Goal: Task Accomplishment & Management: Complete application form

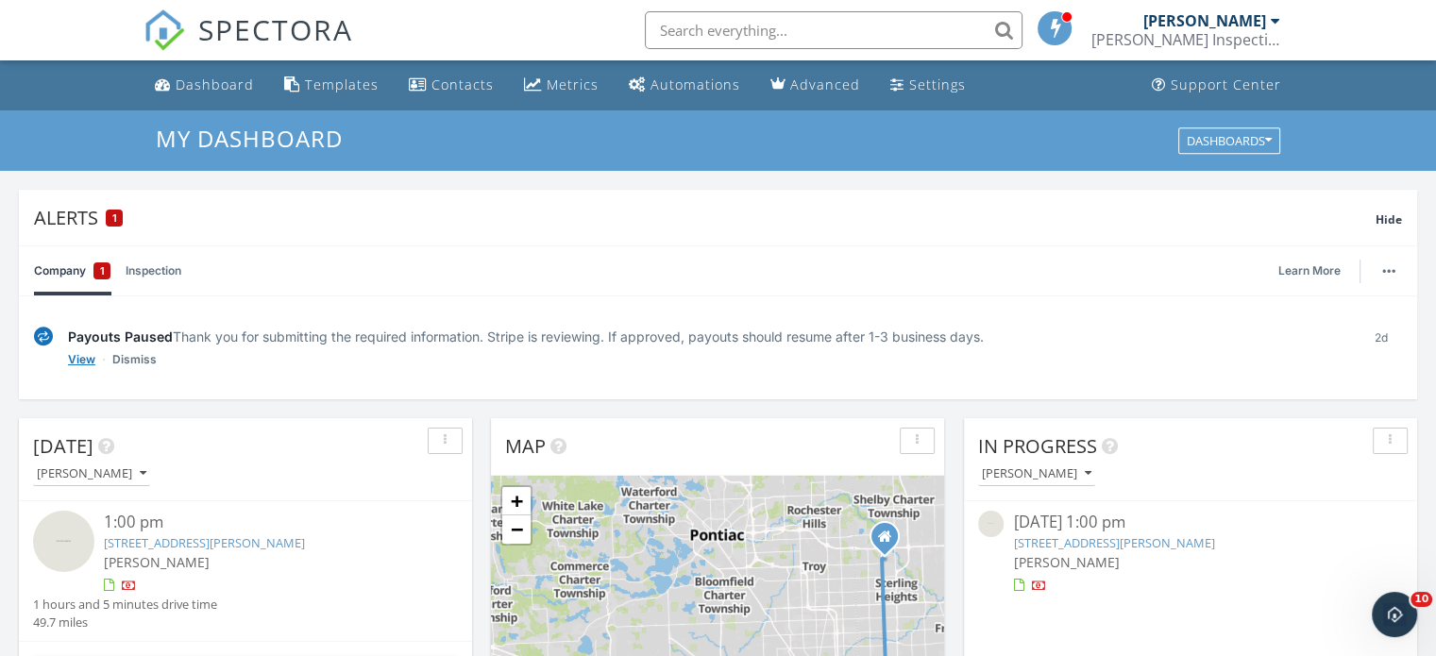
click at [78, 360] on link "View" at bounding box center [81, 359] width 27 height 19
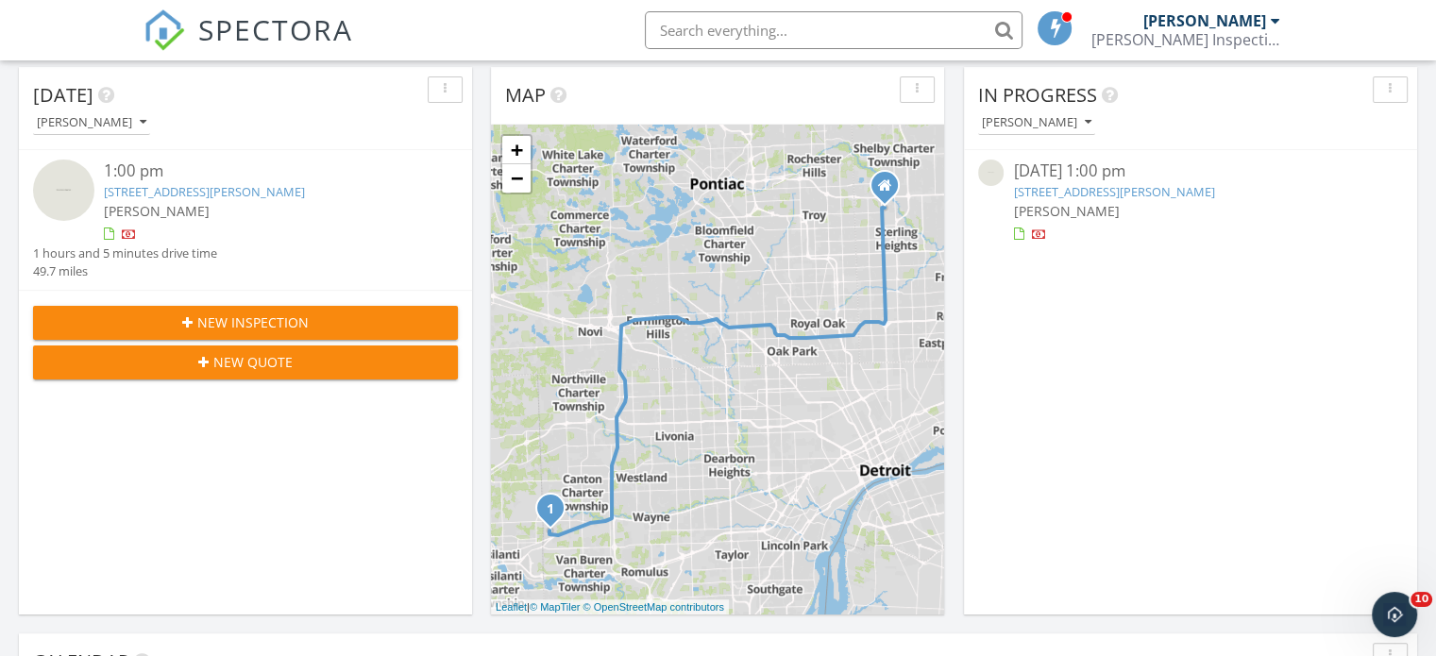
scroll to position [359, 0]
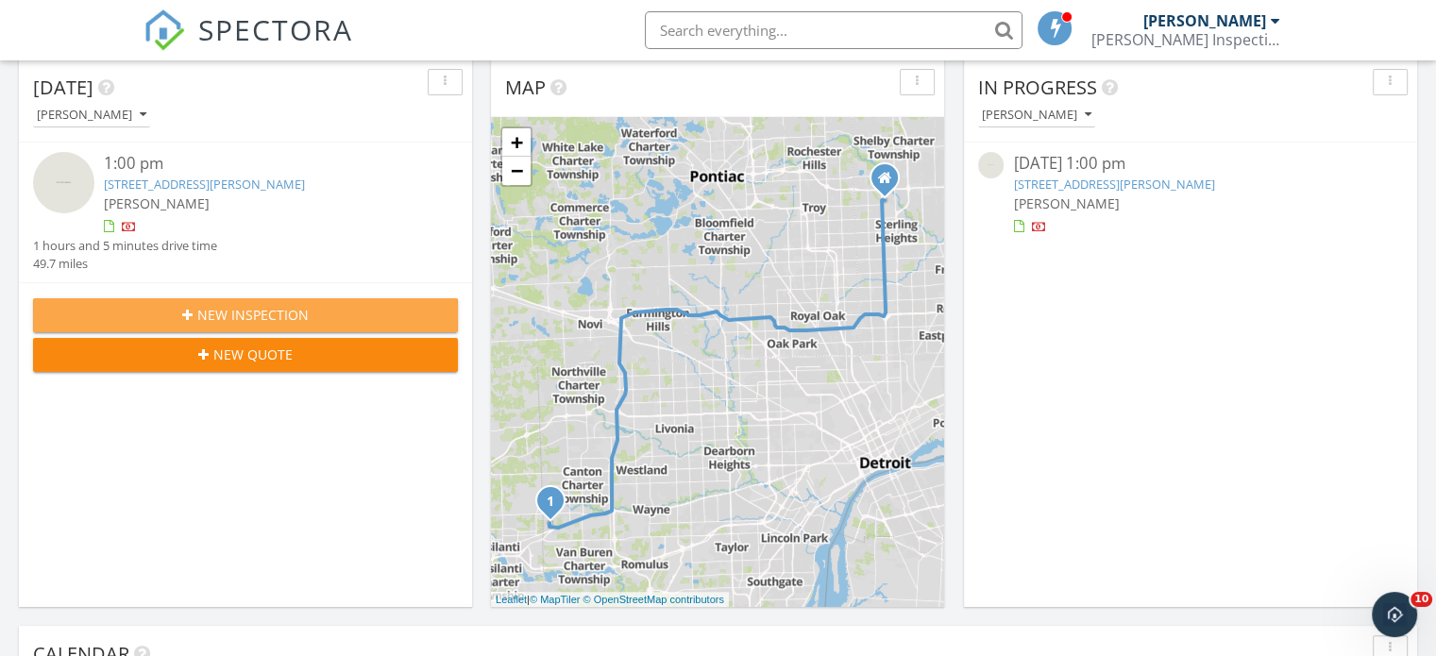
click at [244, 312] on span "New Inspection" at bounding box center [252, 315] width 111 height 20
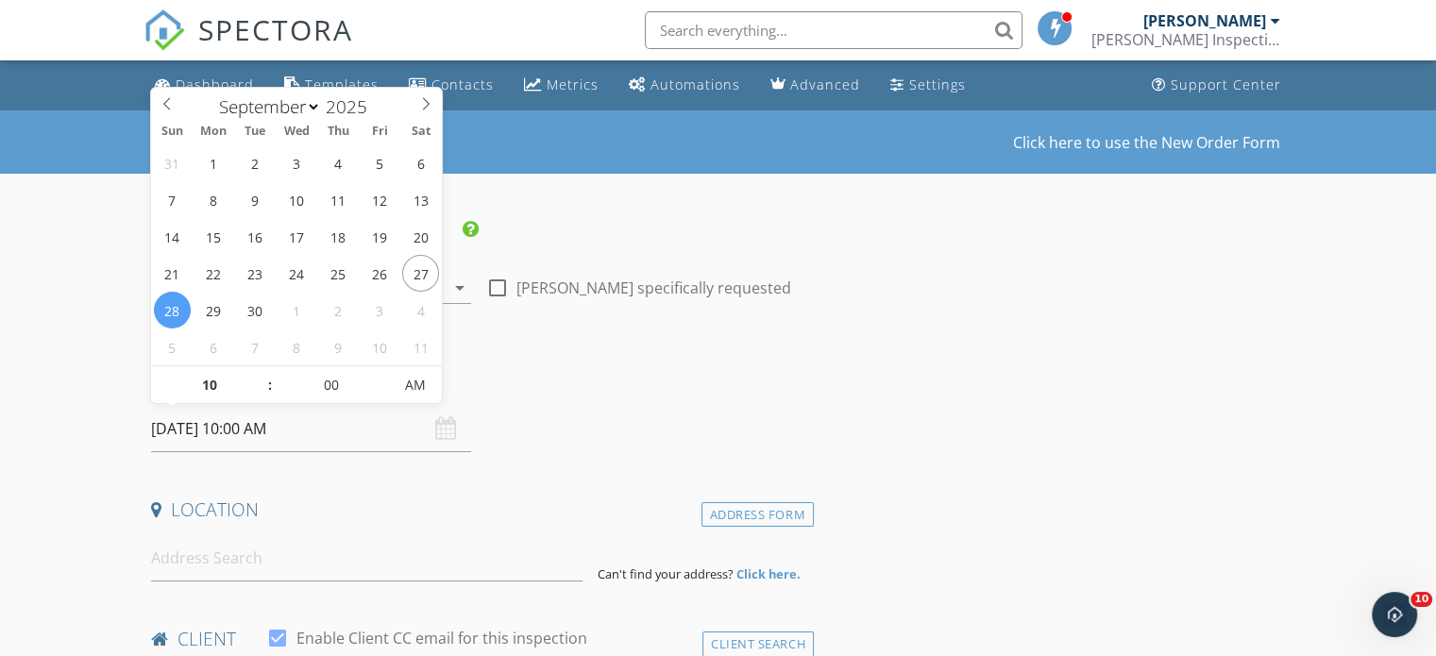
click at [335, 424] on input "09/28/2025 10:00 AM" at bounding box center [311, 429] width 320 height 46
select select "9"
click at [428, 102] on icon at bounding box center [425, 103] width 13 height 13
type input "10/01/2025 10:00 AM"
type input "11"
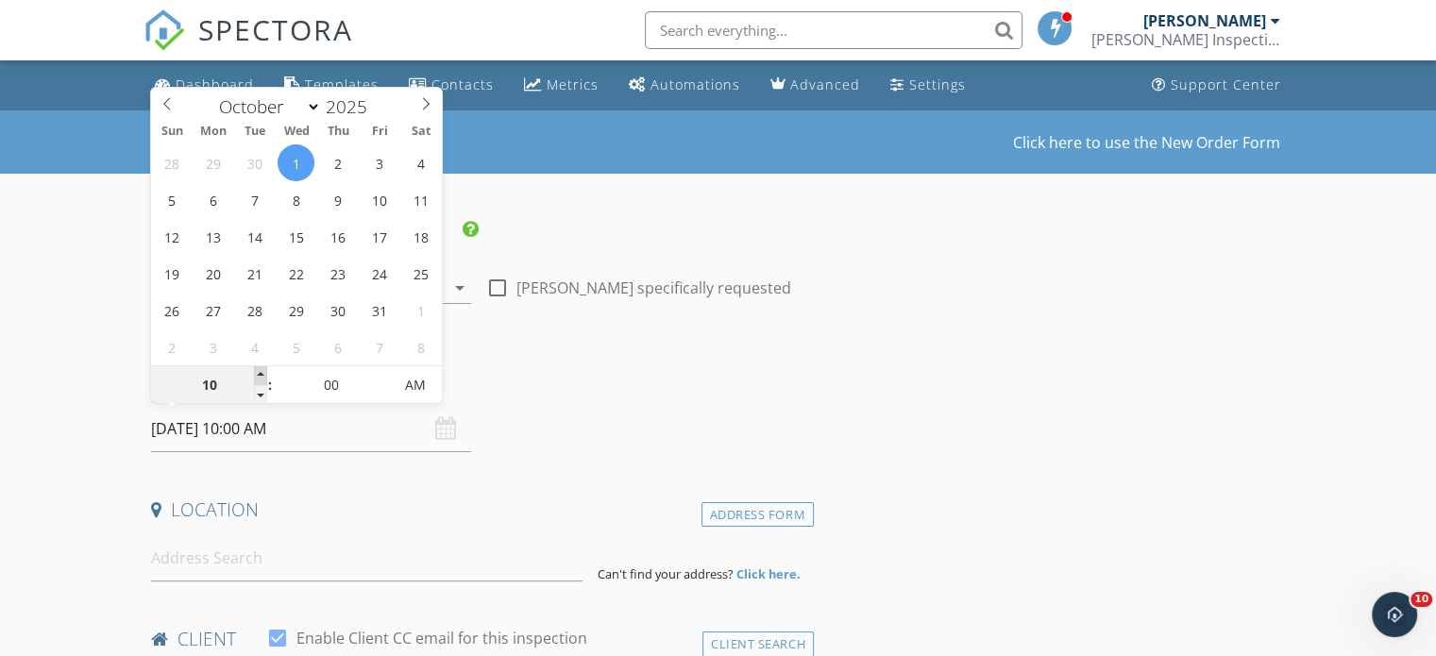
type input "10/01/2025 11:00 AM"
click at [261, 371] on span at bounding box center [260, 375] width 13 height 19
type input "12"
type input "10/01/2025 12:00 PM"
click at [261, 371] on span at bounding box center [260, 375] width 13 height 19
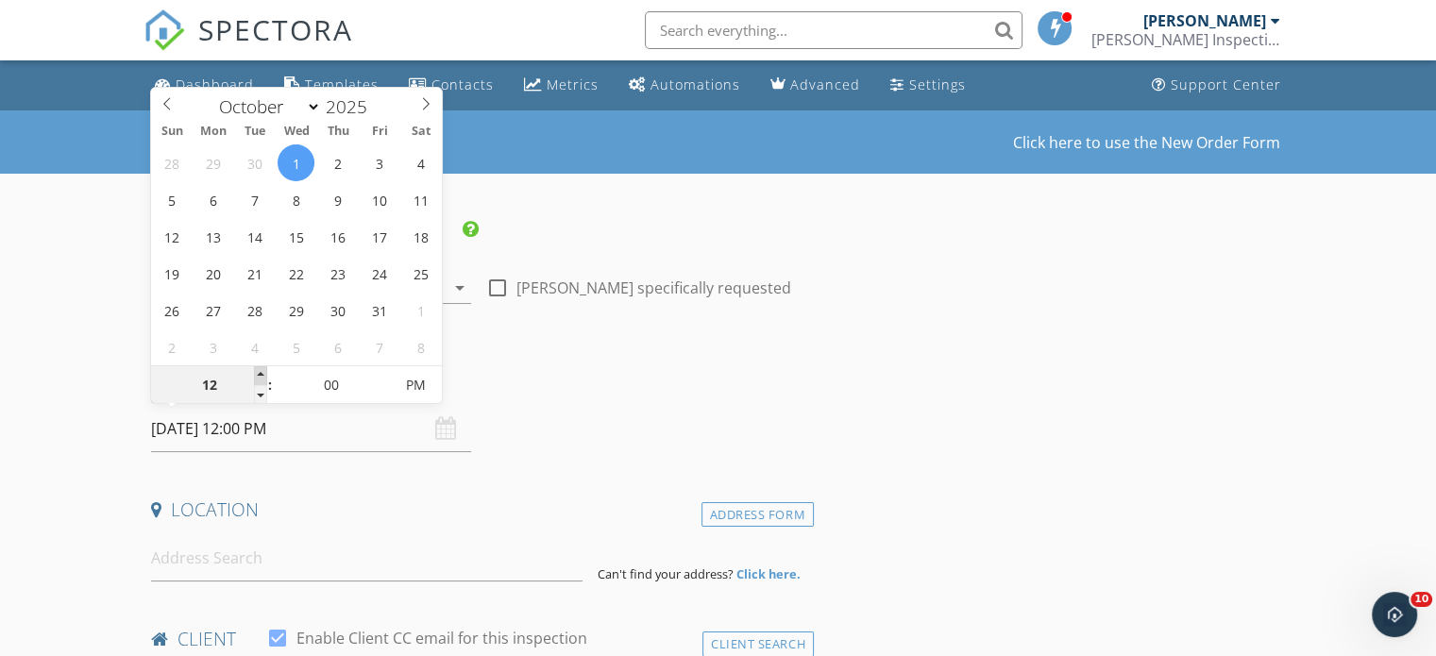
type input "01"
type input "10/01/2025 1:00 PM"
click at [261, 371] on span at bounding box center [260, 375] width 13 height 19
type input "02"
type input "10/01/2025 2:00 PM"
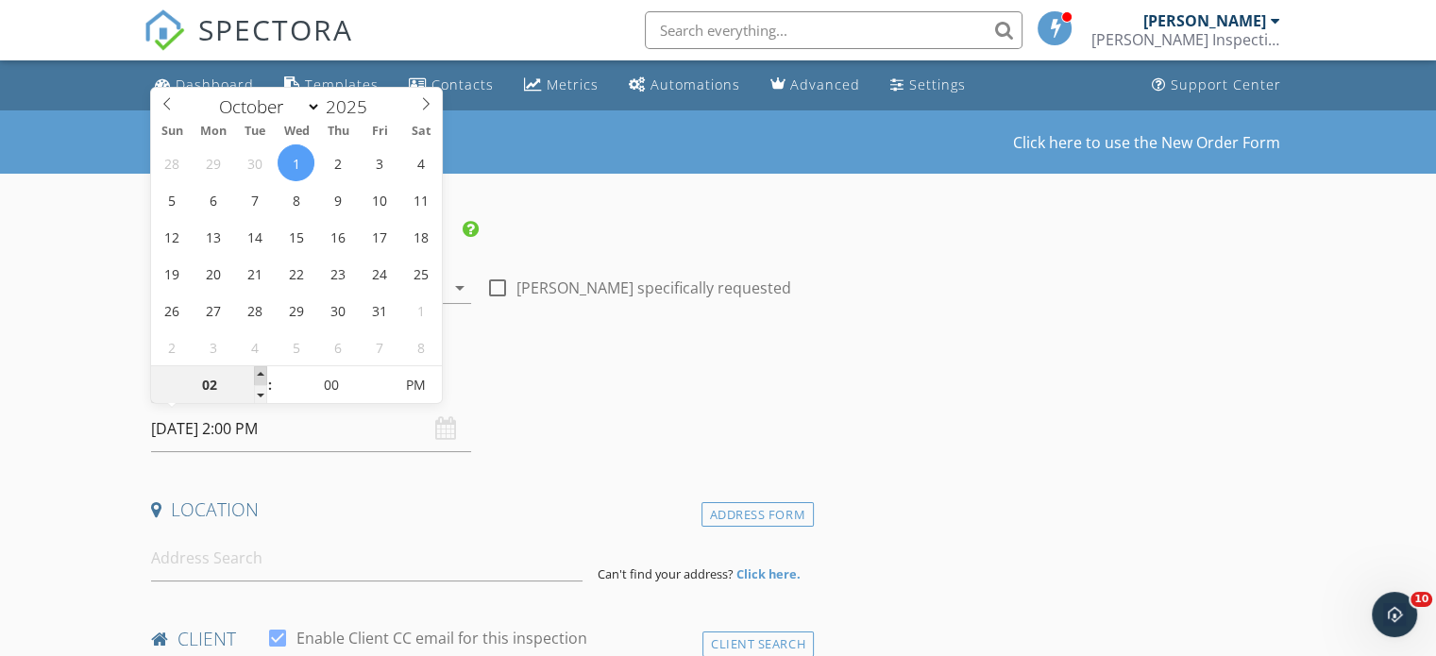
click at [261, 371] on span at bounding box center [260, 375] width 13 height 19
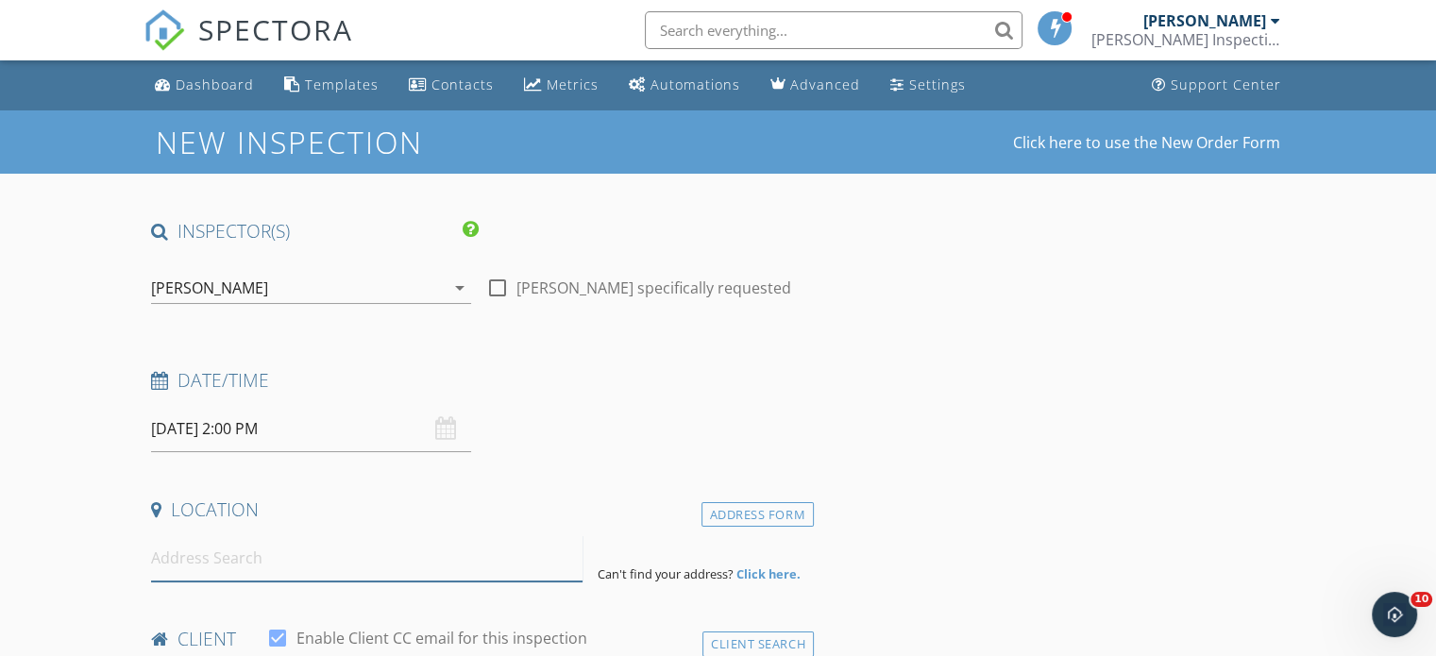
click at [317, 560] on input at bounding box center [366, 558] width 431 height 46
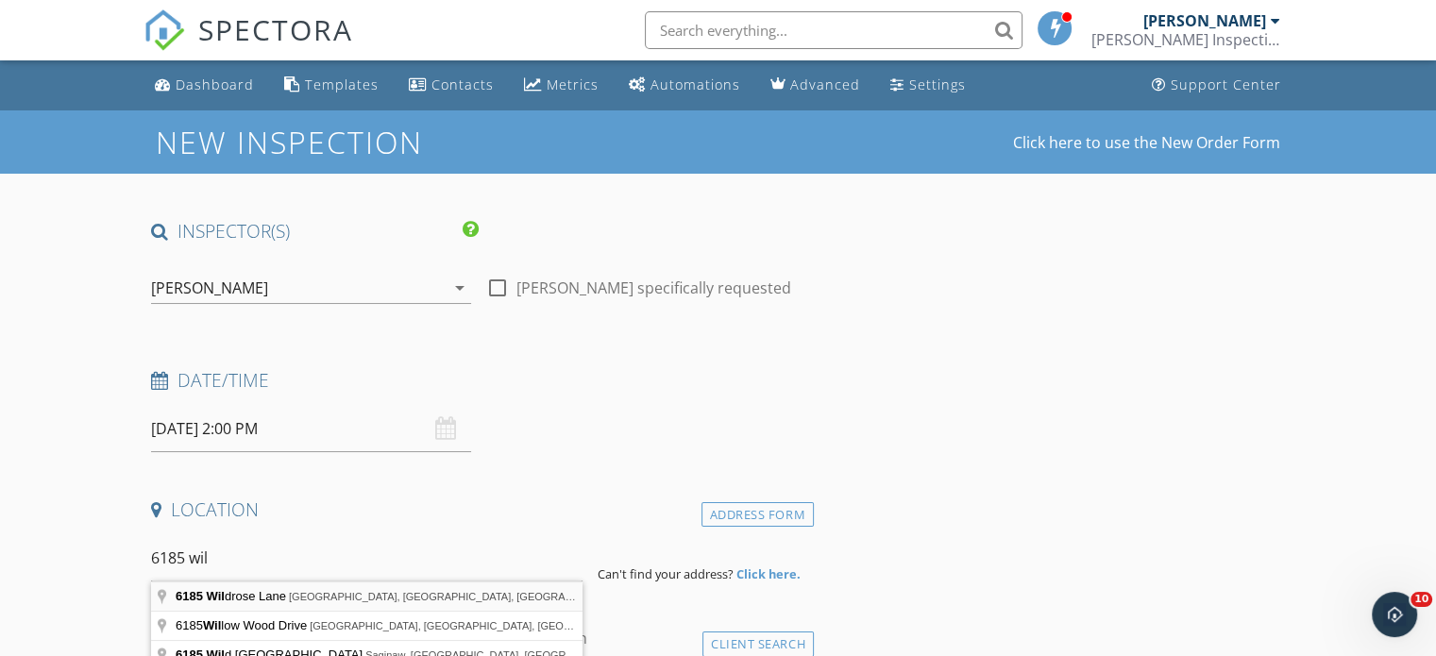
type input "6185 Wildrose Lane, Fort Gratiot Township, MI, USA"
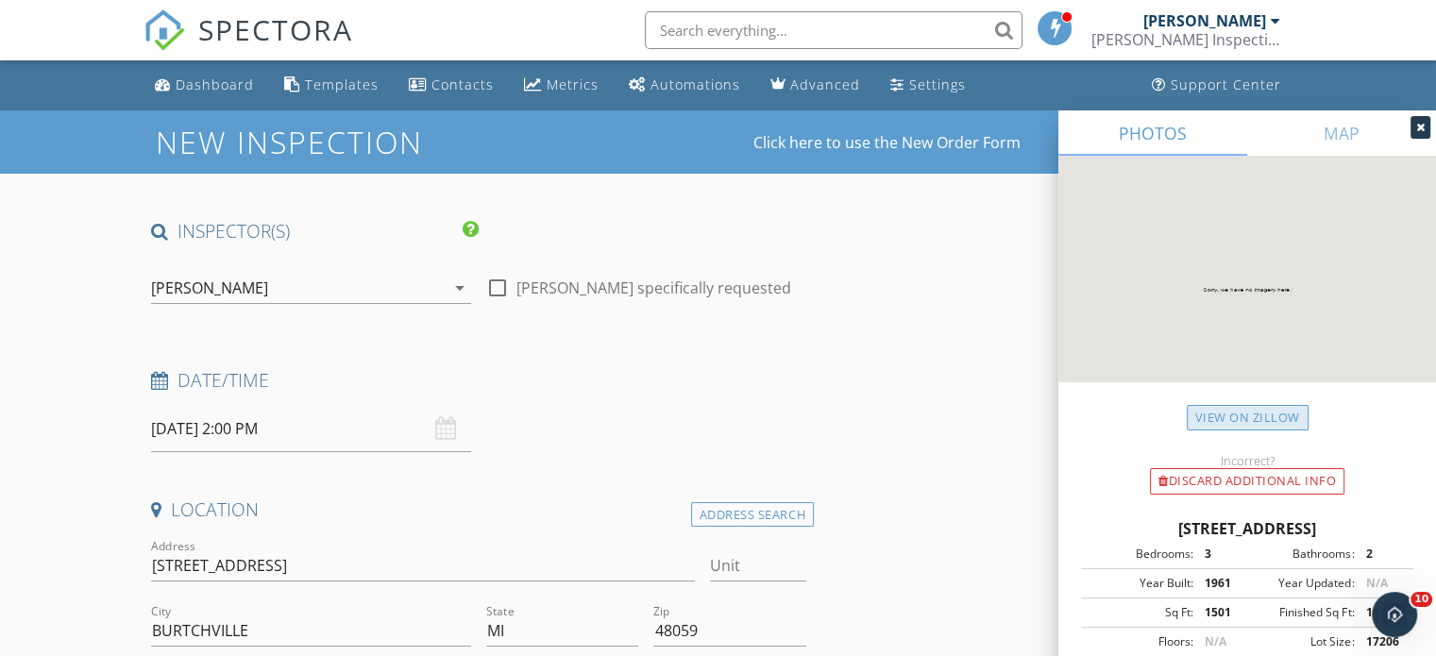
click at [1259, 419] on link "View on Zillow" at bounding box center [1248, 417] width 122 height 25
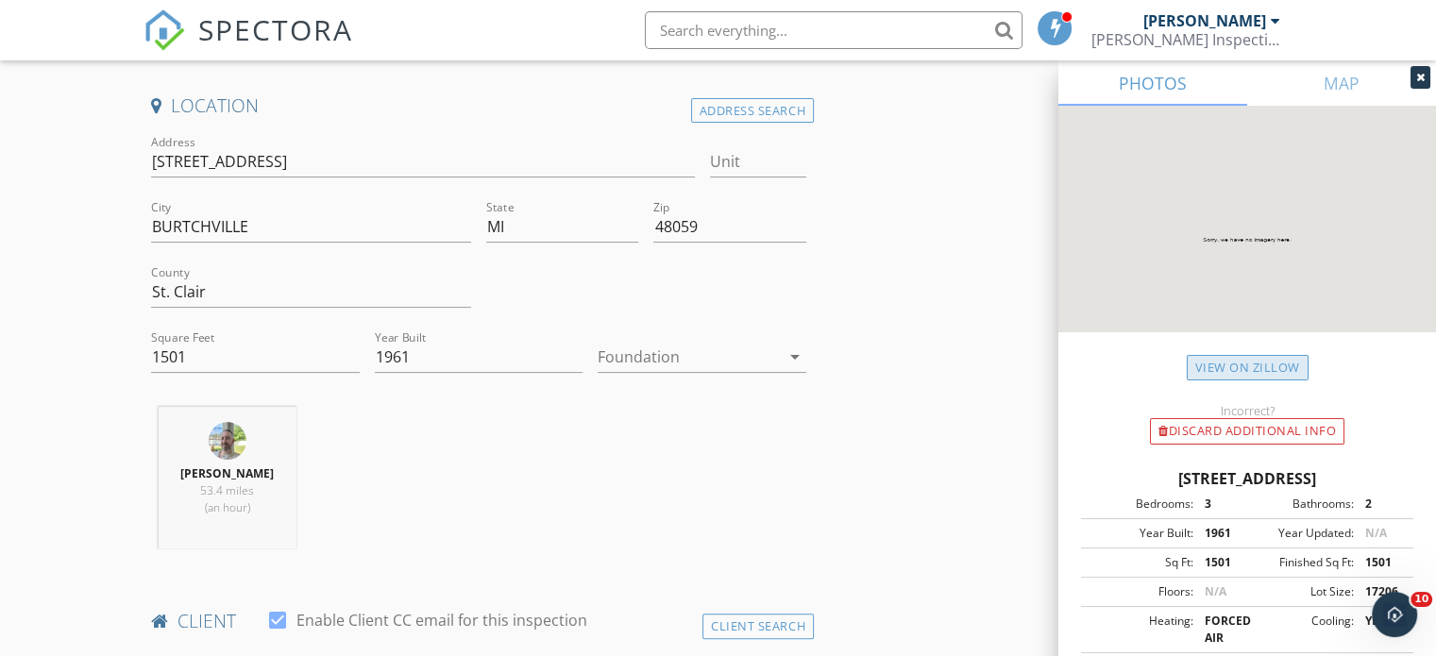
scroll to position [412, 0]
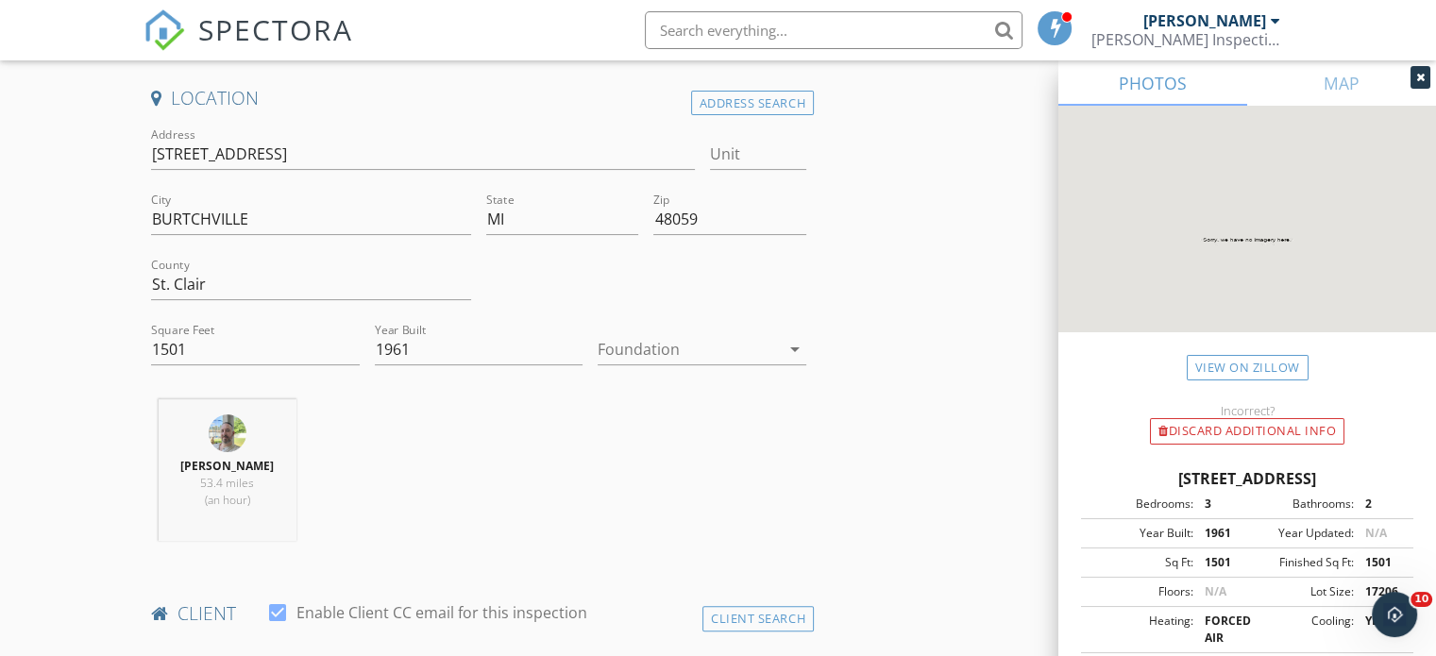
click at [797, 348] on icon "arrow_drop_down" at bounding box center [794, 349] width 23 height 23
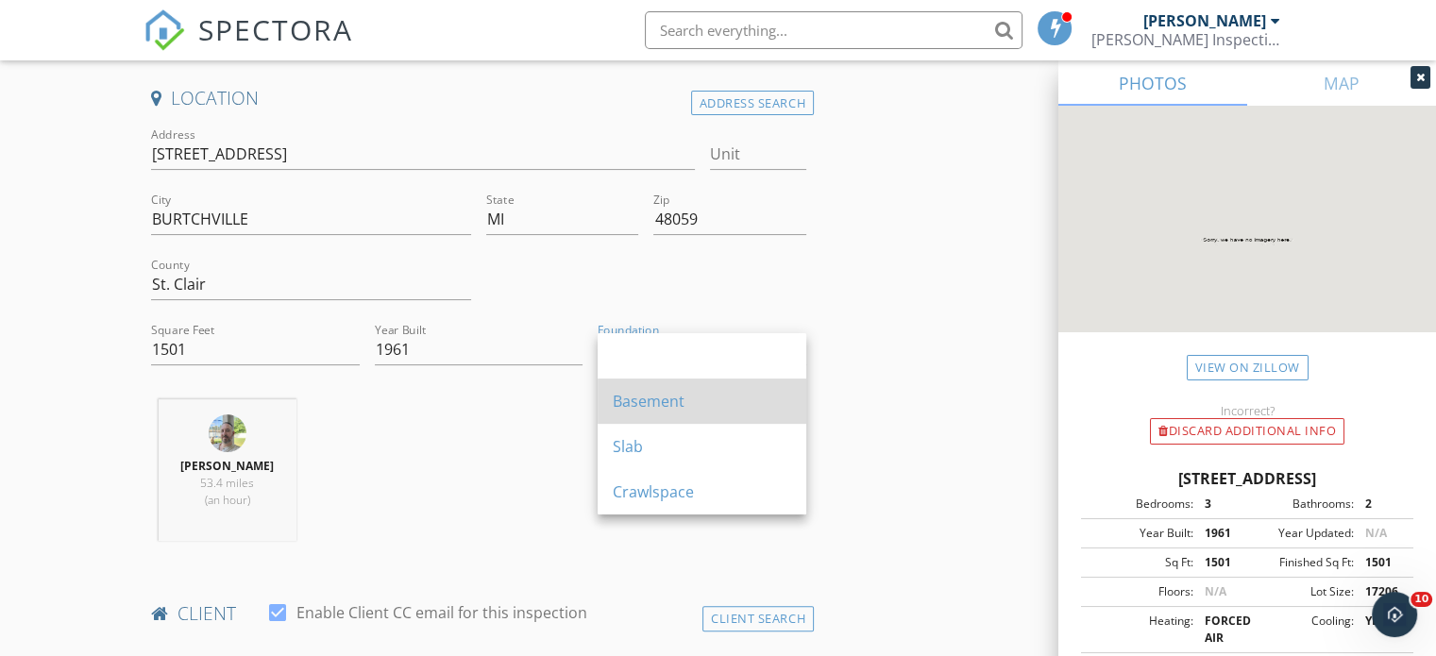
click at [668, 403] on div "Basement" at bounding box center [702, 401] width 178 height 23
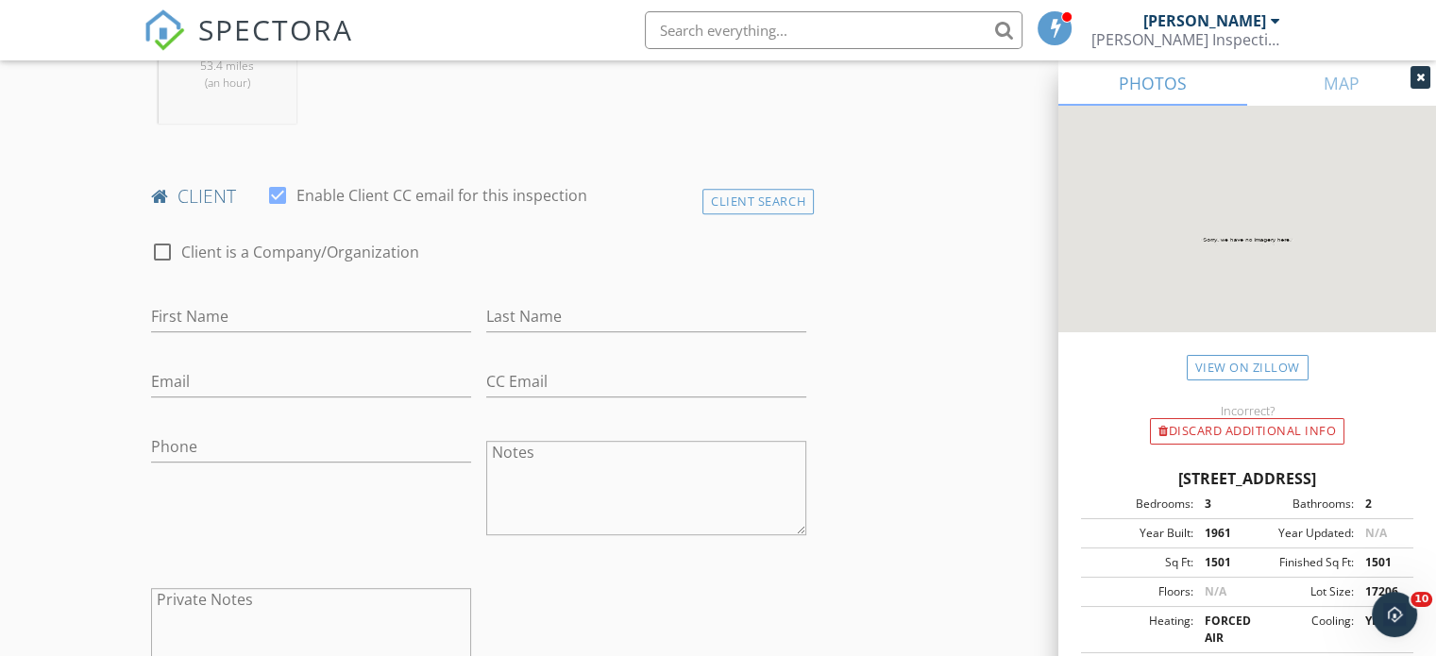
scroll to position [842, 0]
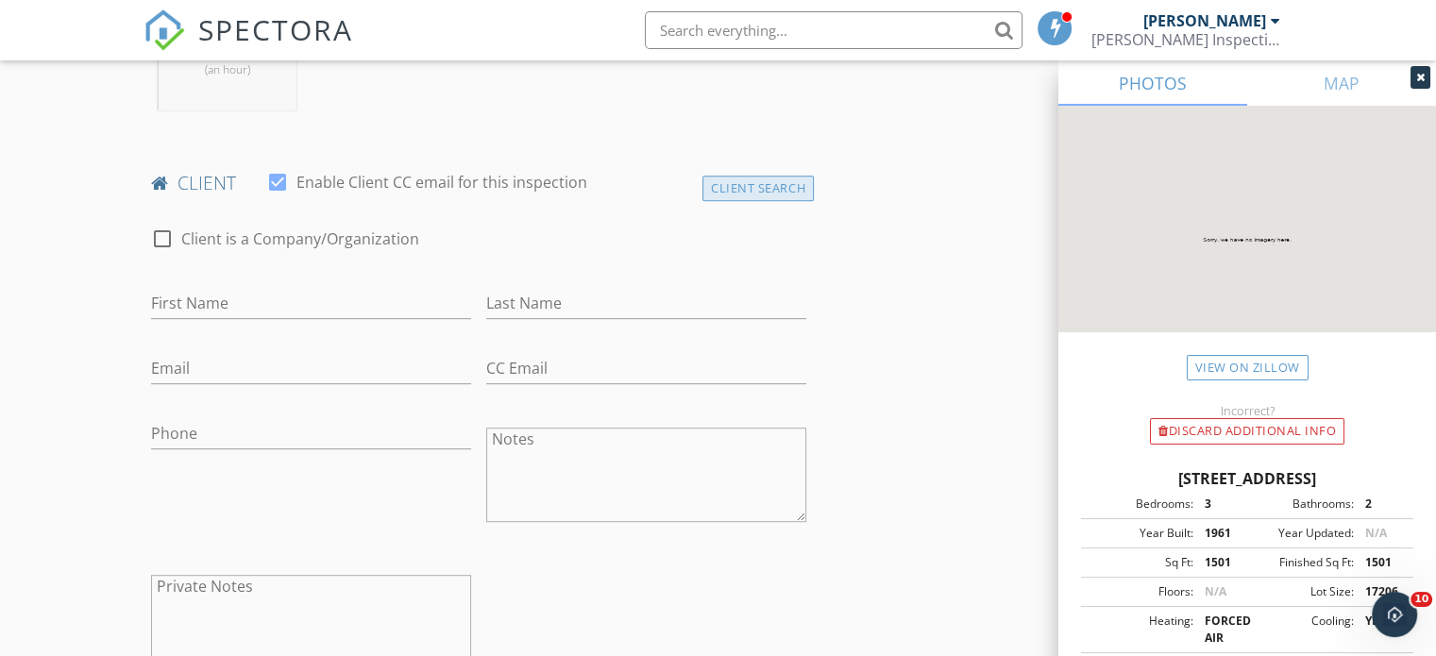
click at [748, 180] on div "Client Search" at bounding box center [757, 188] width 111 height 25
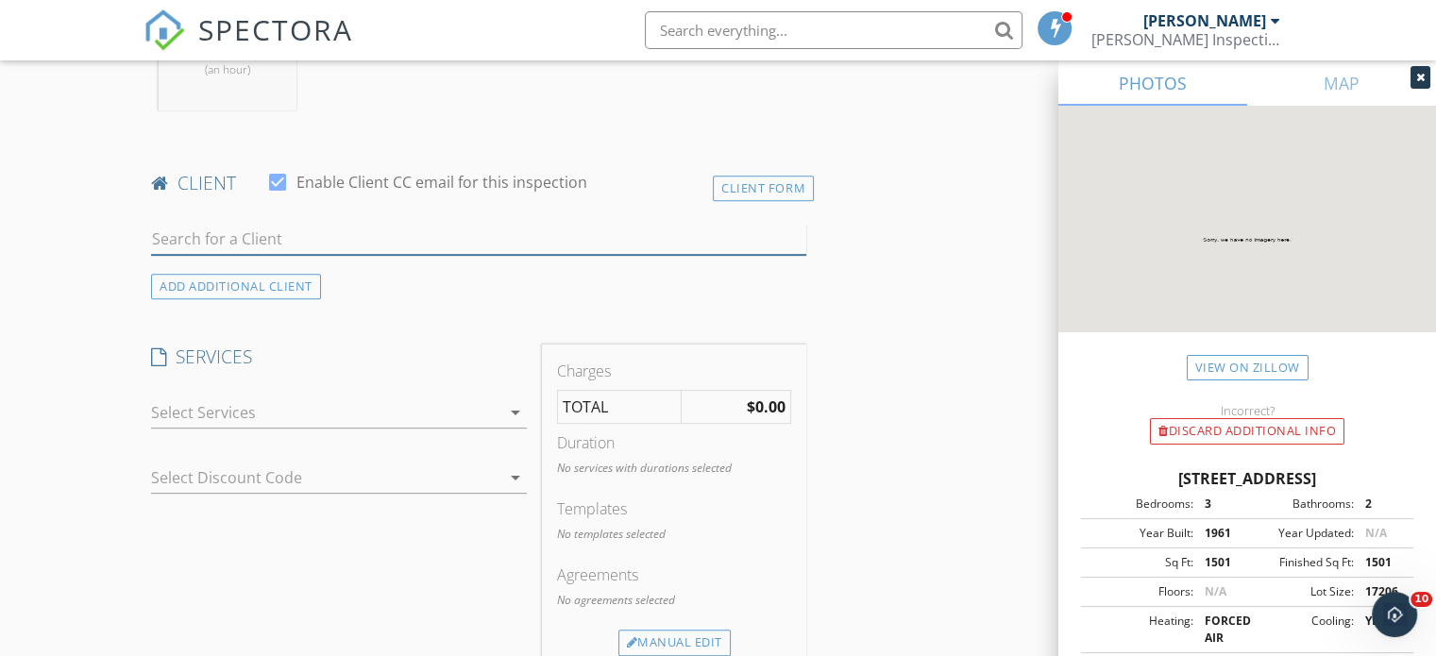
click at [376, 236] on input "text" at bounding box center [478, 239] width 655 height 31
type input "dave"
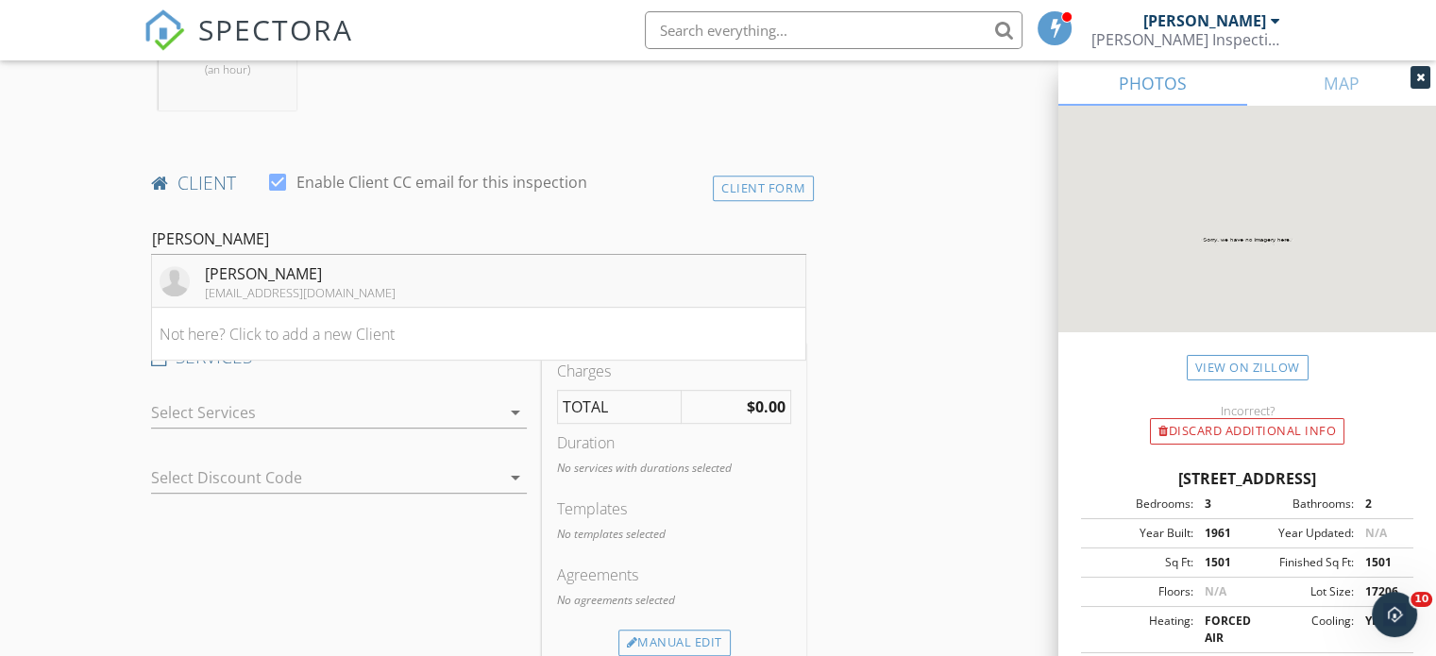
click at [279, 269] on div "Dave Lucente" at bounding box center [300, 273] width 191 height 23
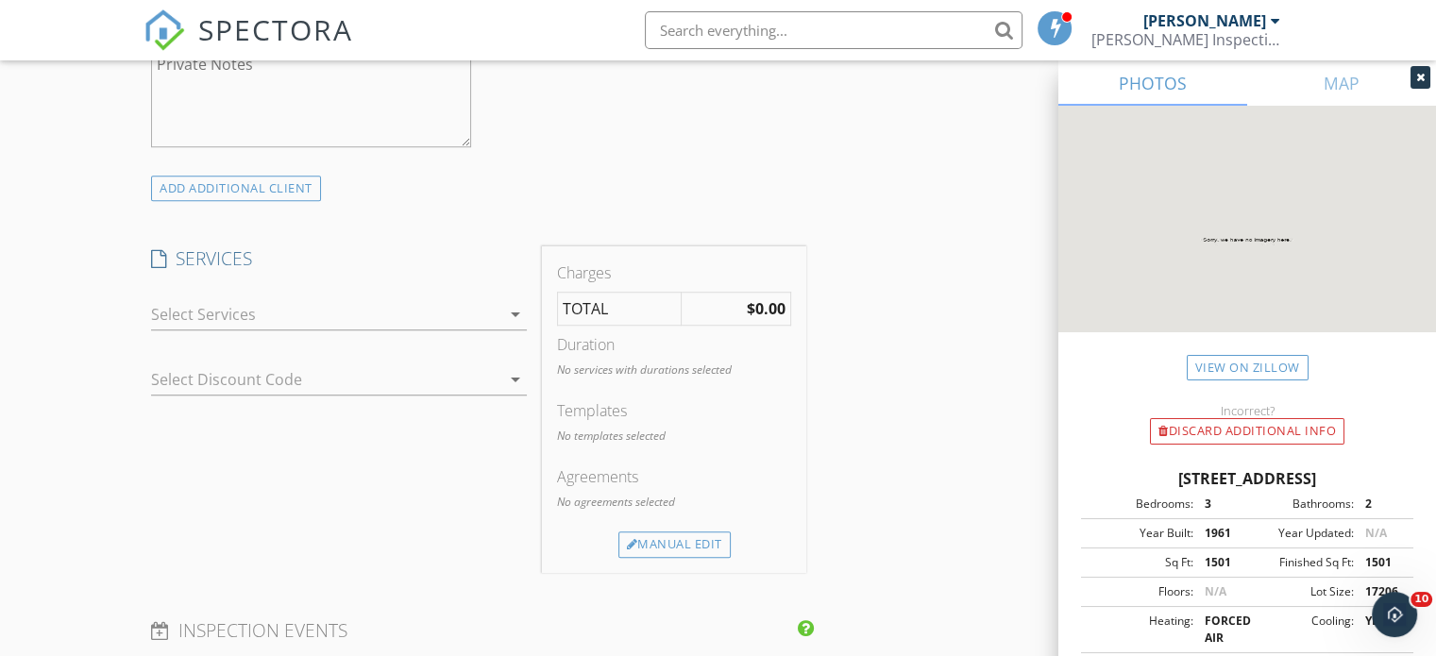
scroll to position [1380, 0]
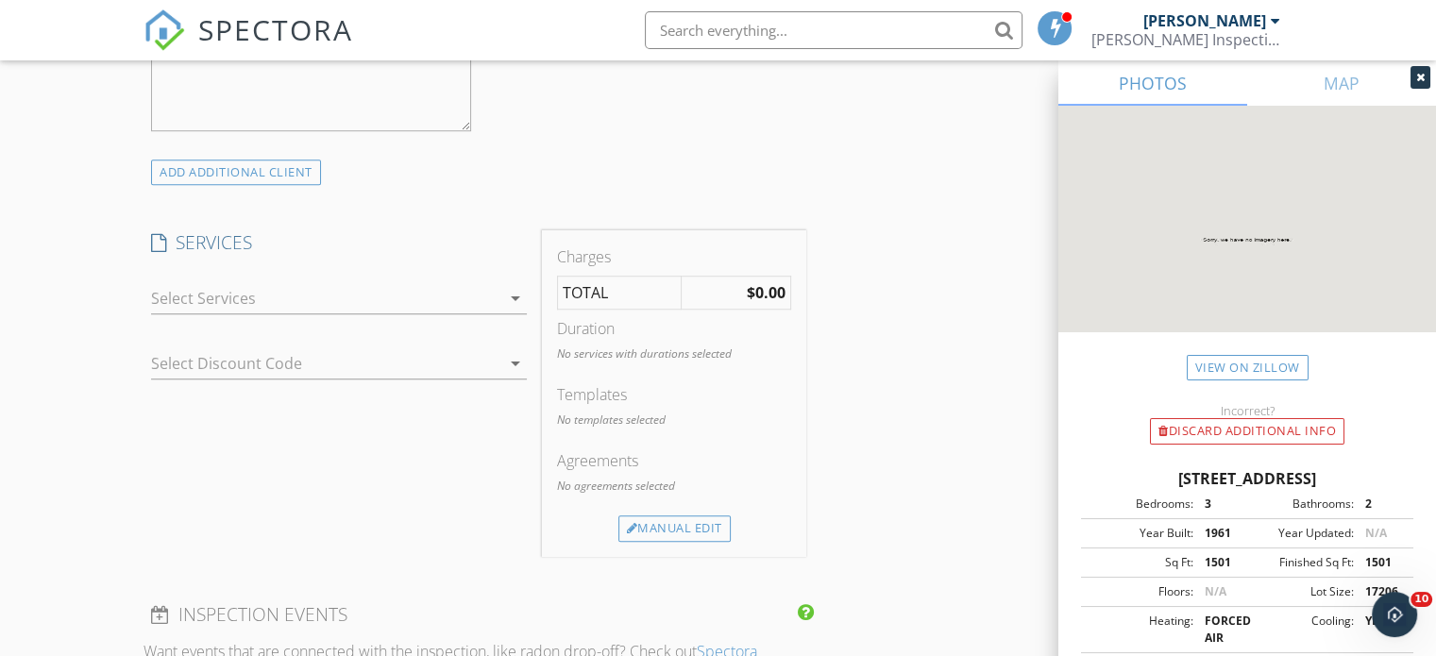
click at [514, 294] on icon "arrow_drop_down" at bounding box center [515, 298] width 23 height 23
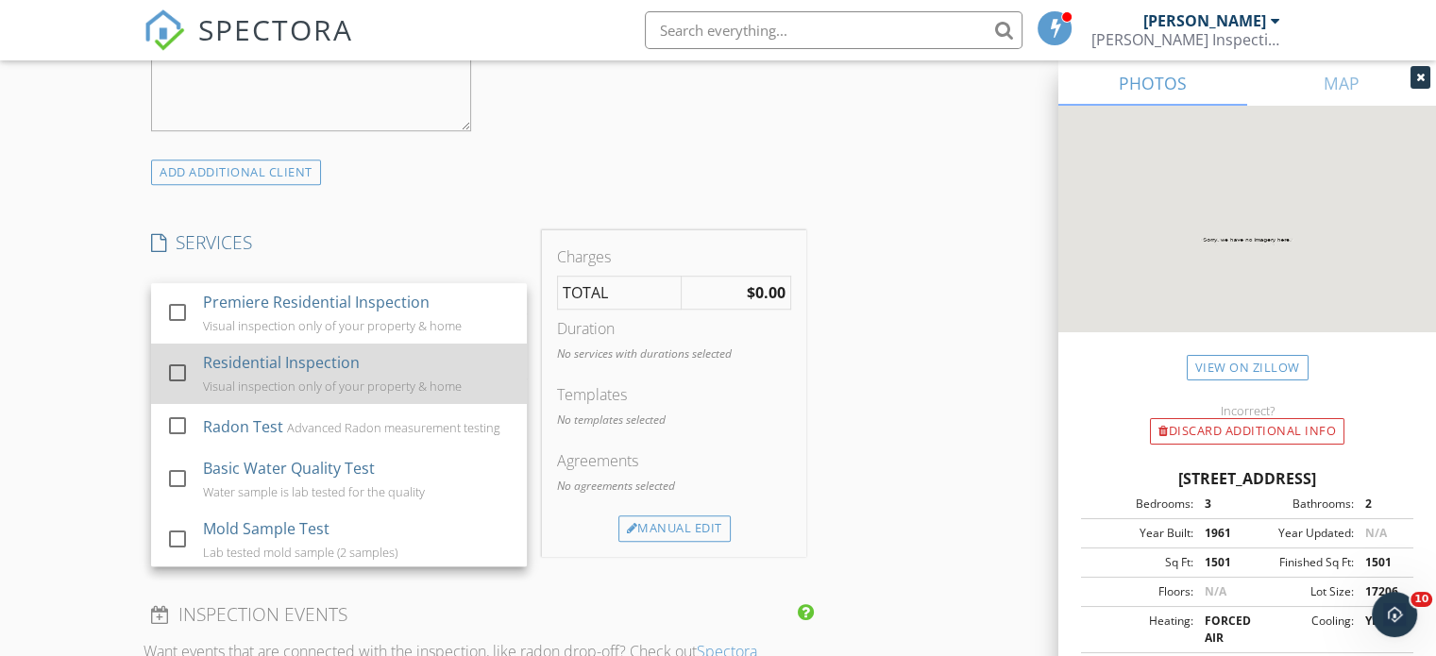
click at [178, 374] on div at bounding box center [177, 373] width 32 height 32
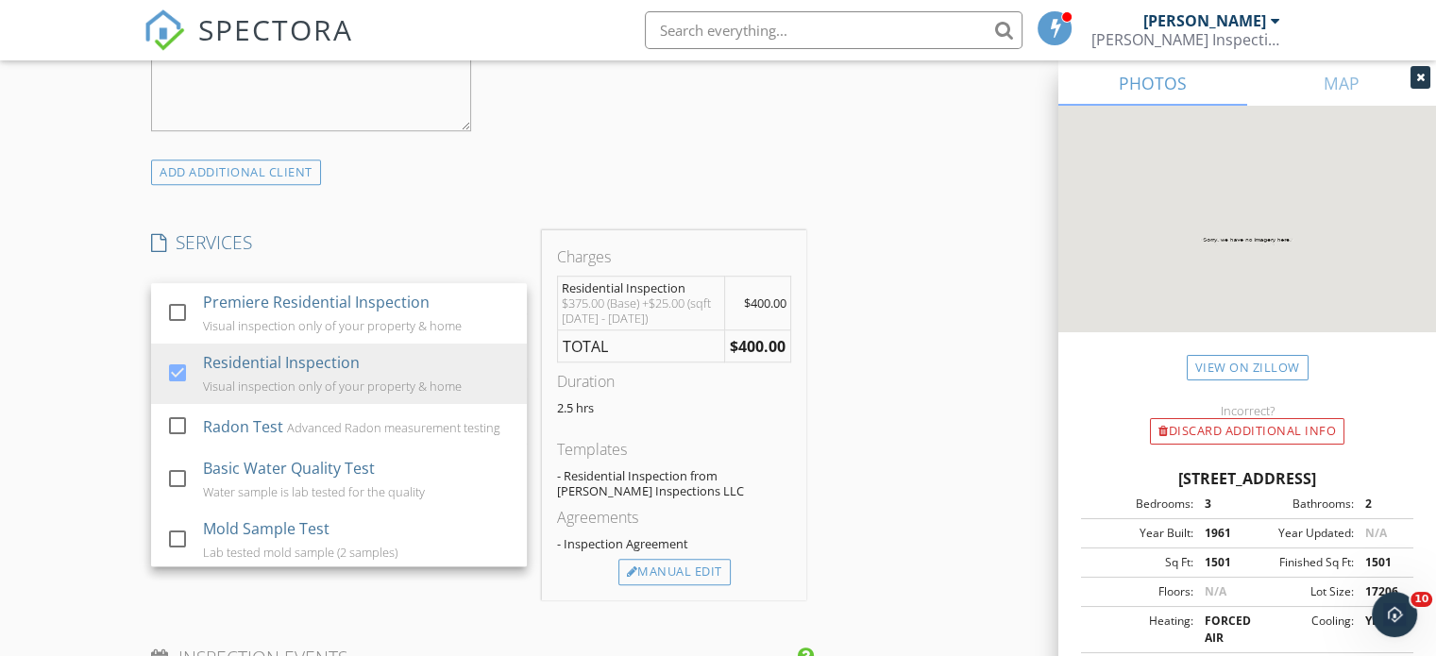
click at [867, 388] on div "INSPECTOR(S) check_box BEN WILLIAMS PRIMARY BEN WILLIAMS arrow_drop_down check_…" at bounding box center [717, 408] width 1149 height 3139
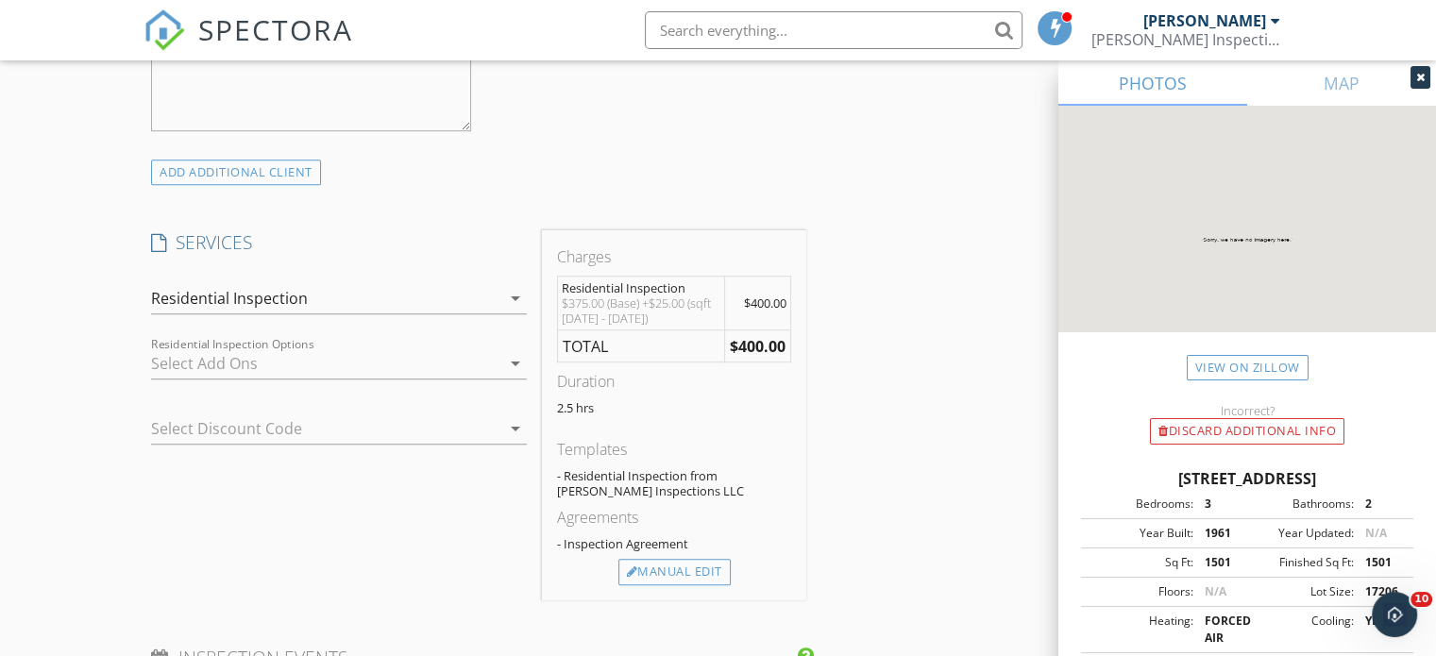
click at [514, 360] on icon "arrow_drop_down" at bounding box center [515, 363] width 23 height 23
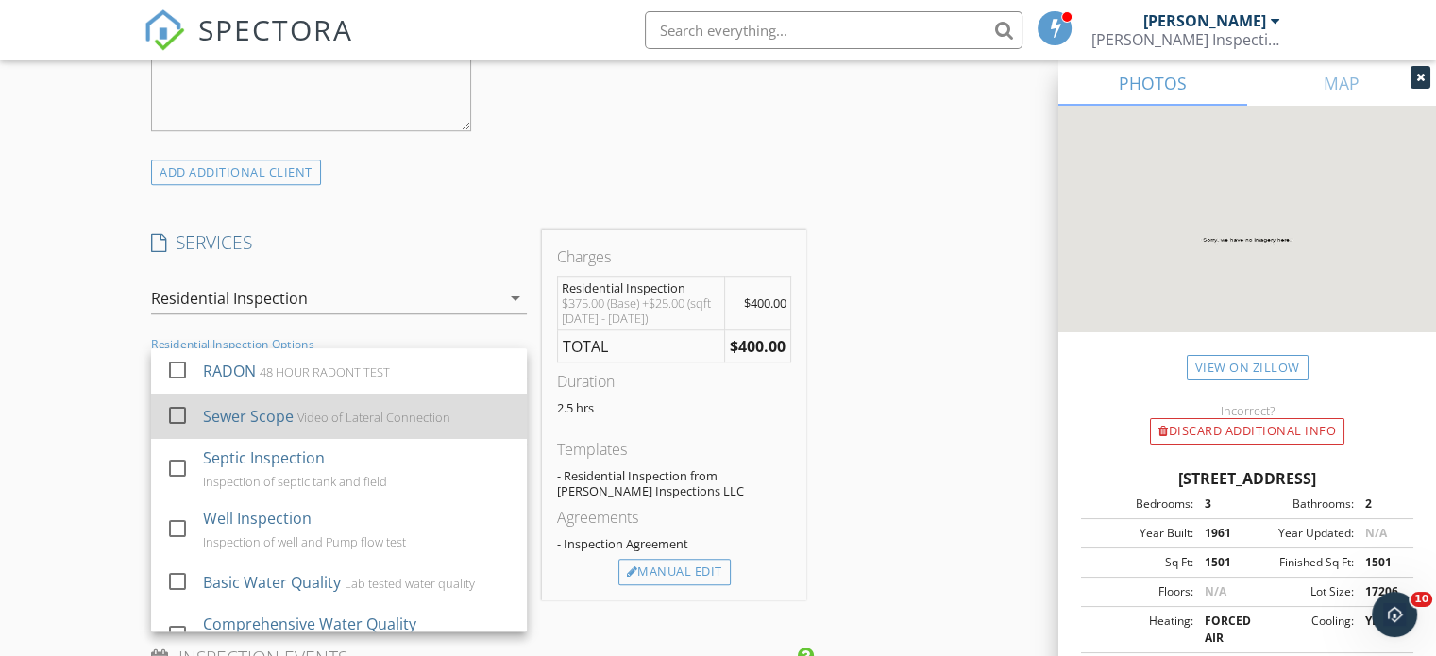
click at [181, 413] on div at bounding box center [177, 415] width 32 height 32
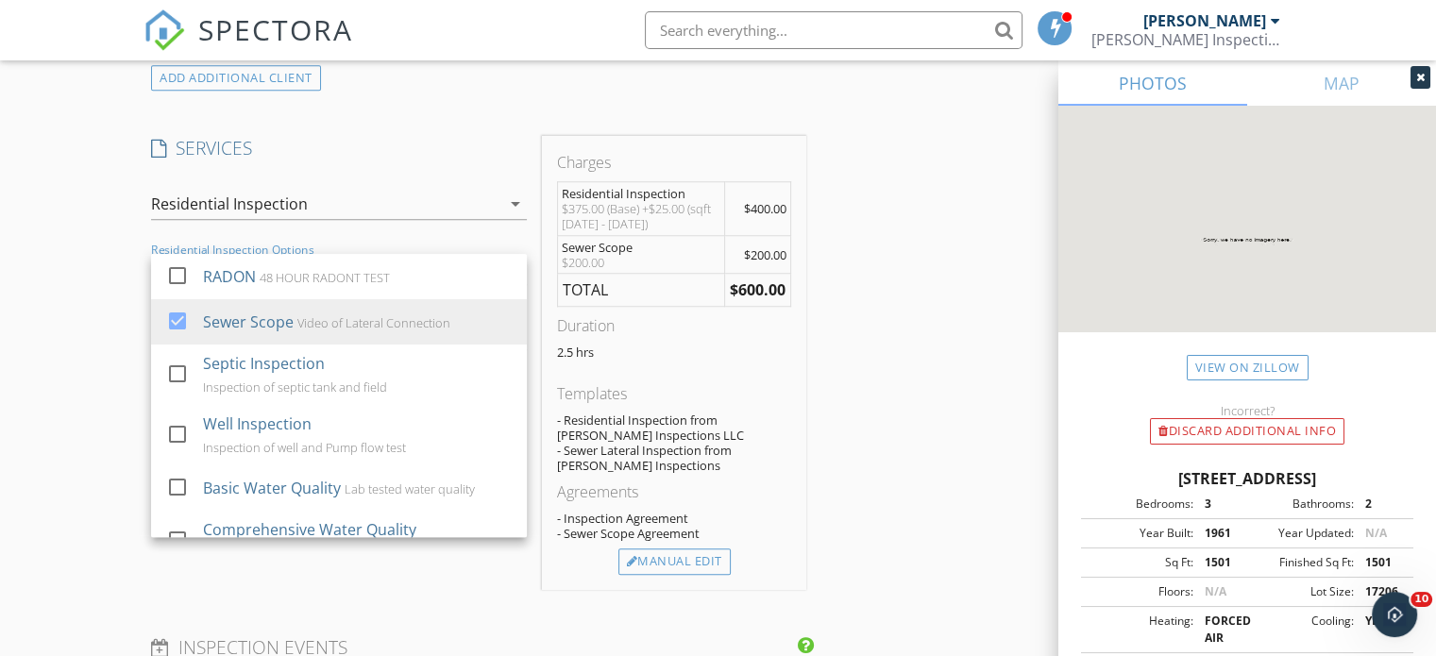
scroll to position [1529, 0]
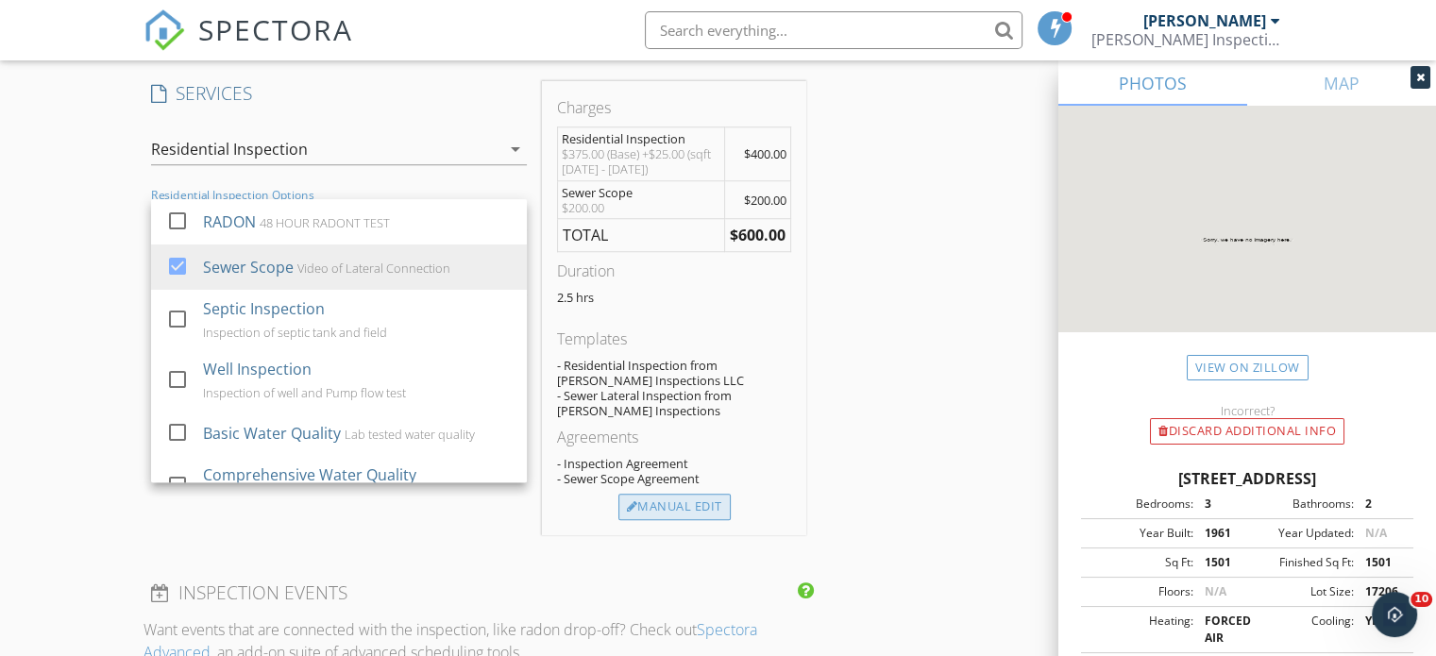
click at [694, 505] on div "Manual Edit" at bounding box center [674, 507] width 112 height 26
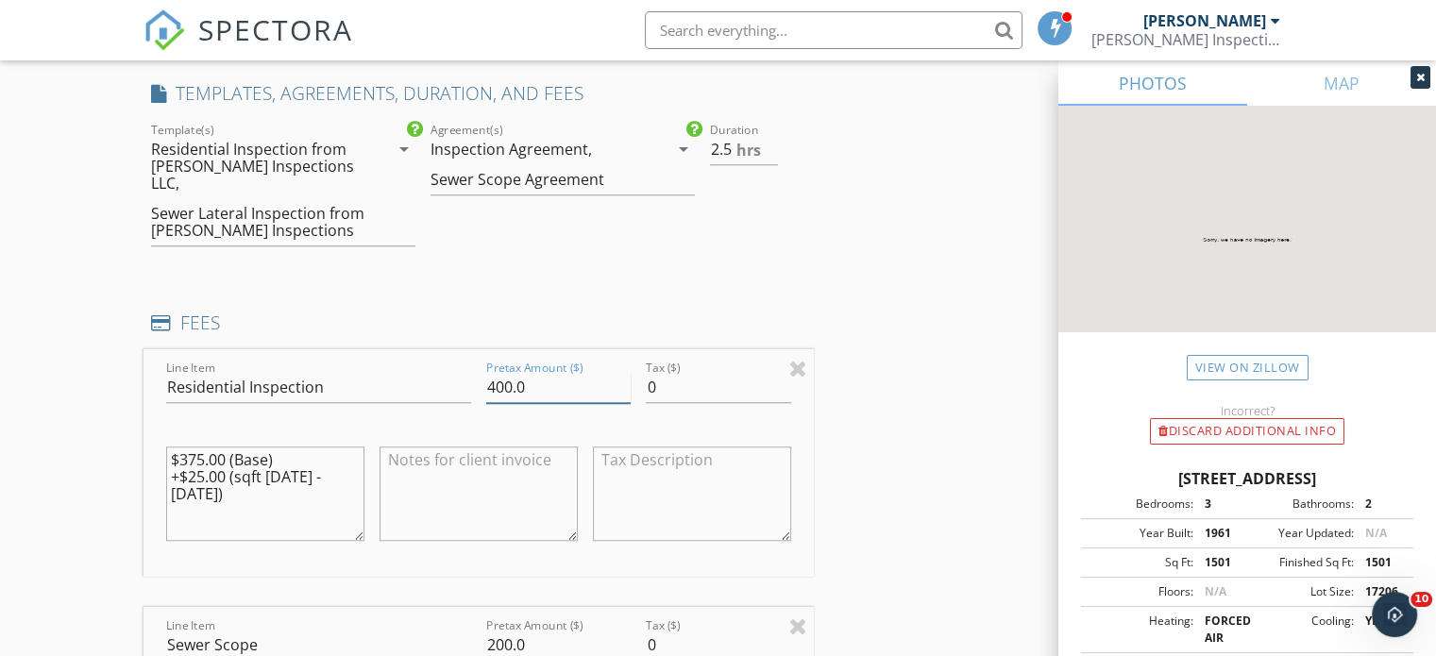
click at [510, 372] on input "400.0" at bounding box center [558, 387] width 144 height 31
type input "395.0"
click at [889, 403] on div "INSPECTOR(S) check_box BEN WILLIAMS PRIMARY BEN WILLIAMS arrow_drop_down check_…" at bounding box center [717, 510] width 1149 height 3640
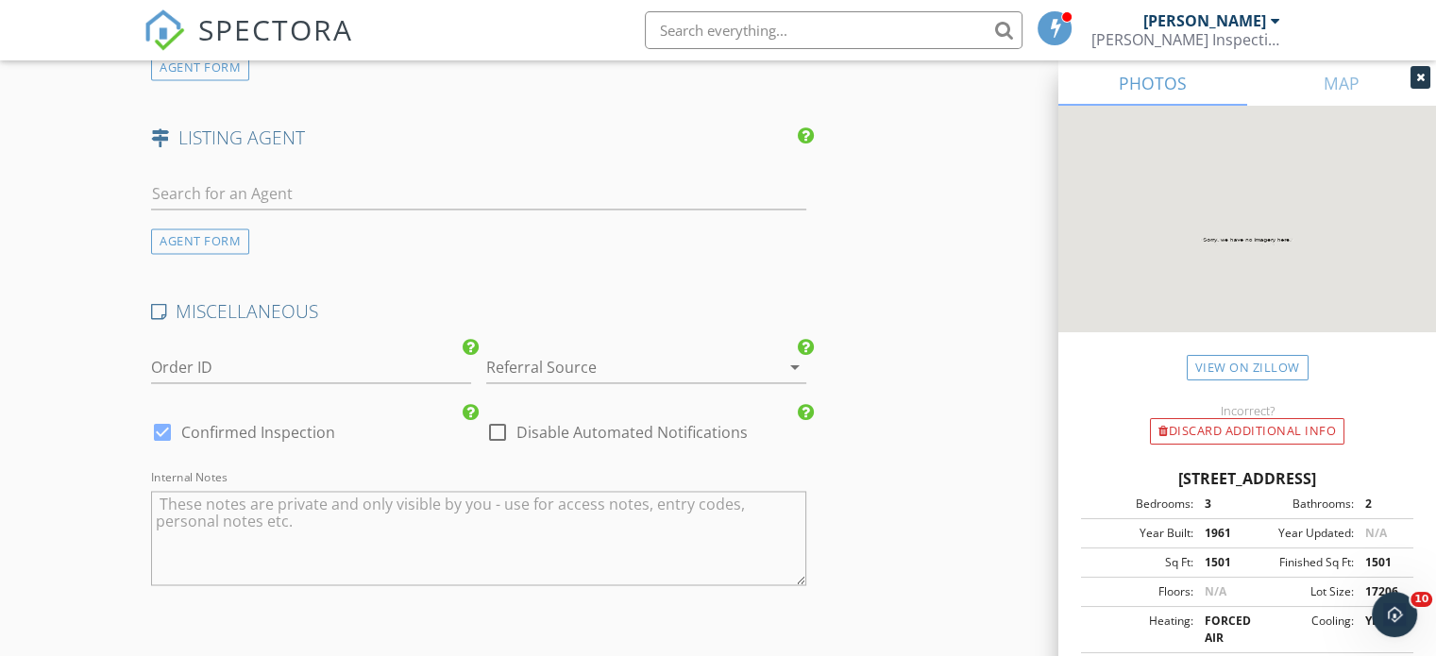
scroll to position [2956, 0]
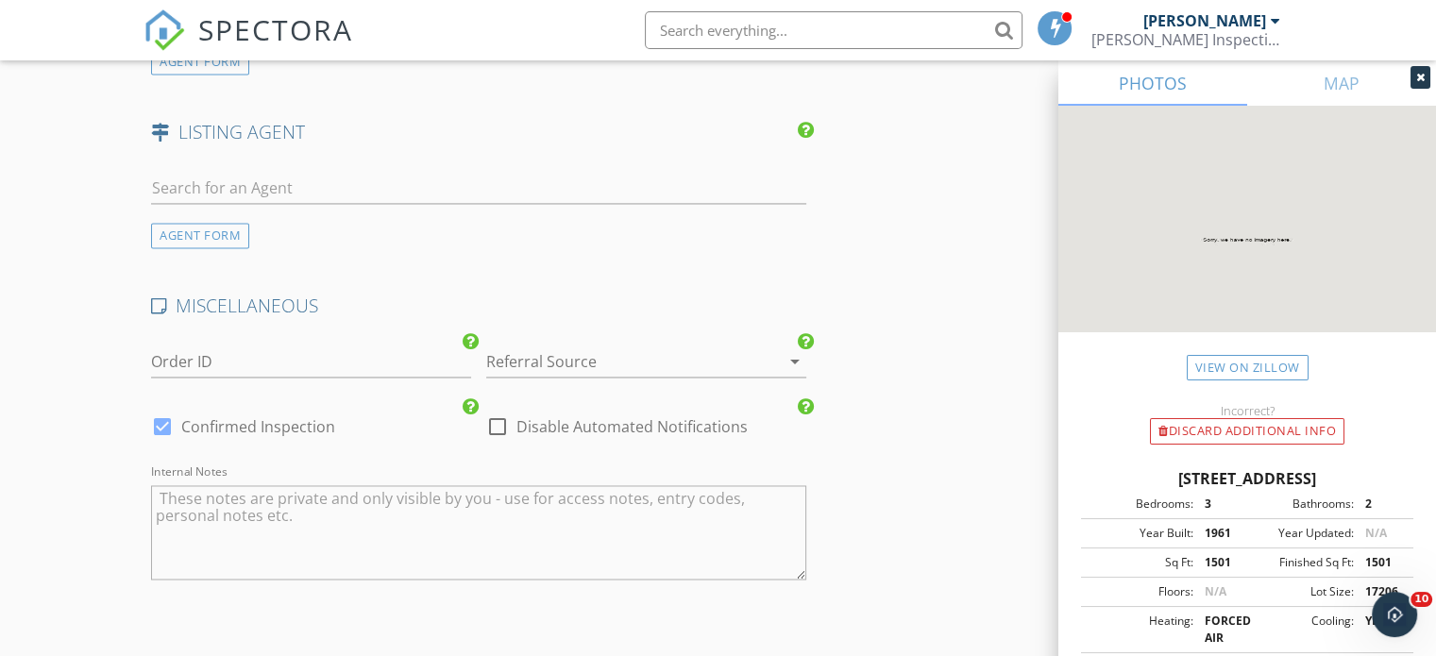
click at [798, 350] on icon "arrow_drop_down" at bounding box center [794, 361] width 23 height 23
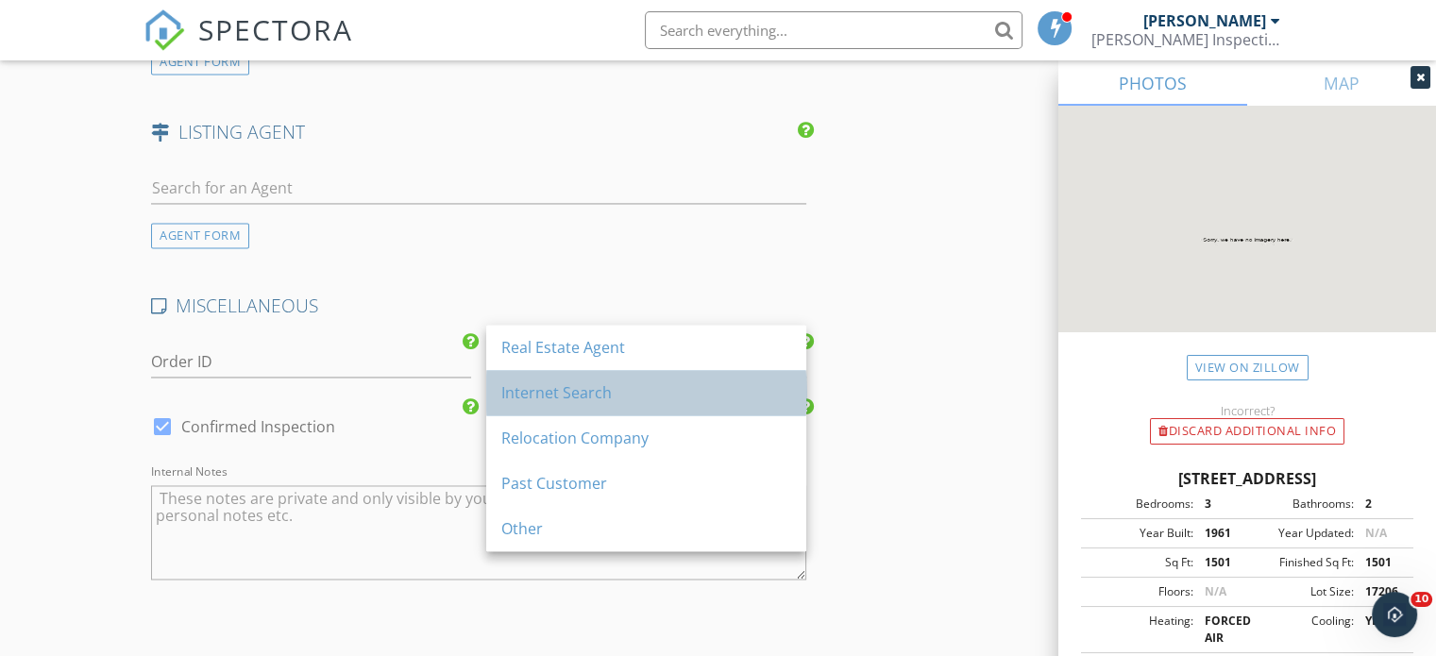
click at [604, 389] on div "Internet Search" at bounding box center [646, 392] width 290 height 23
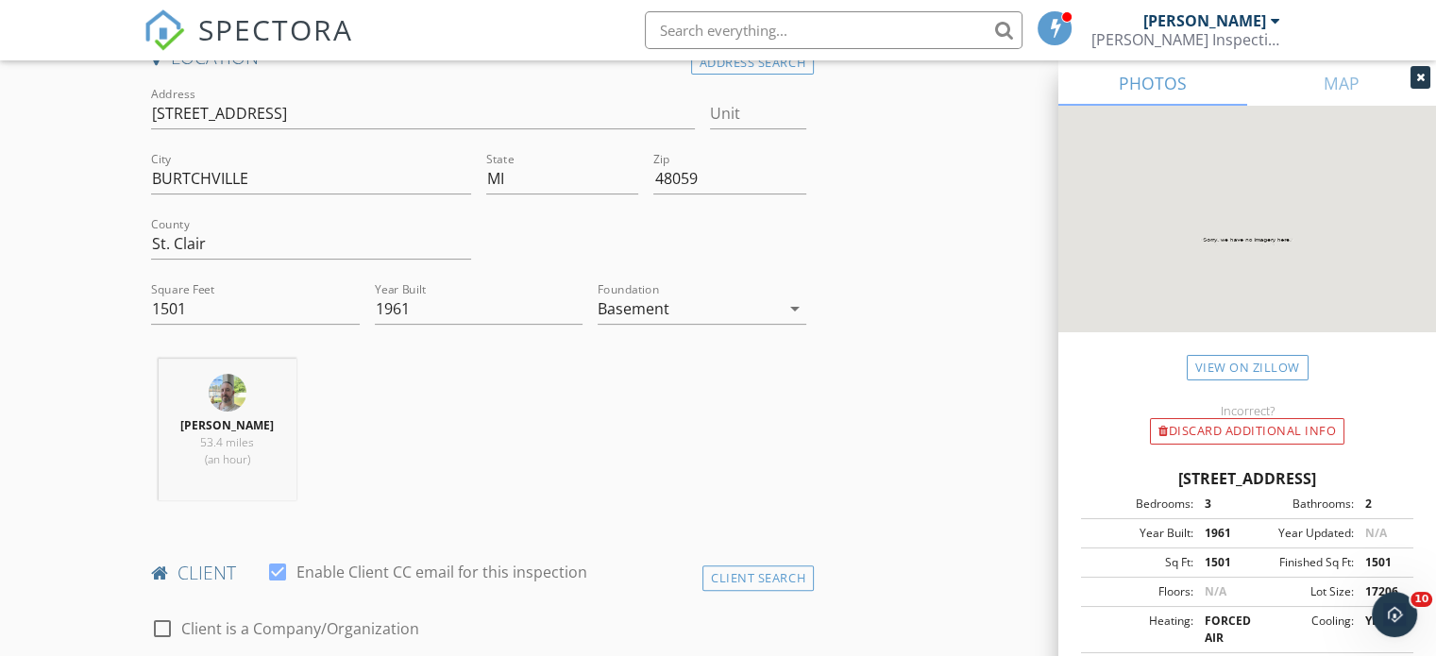
scroll to position [461, 0]
